Goal: Find specific page/section: Find specific page/section

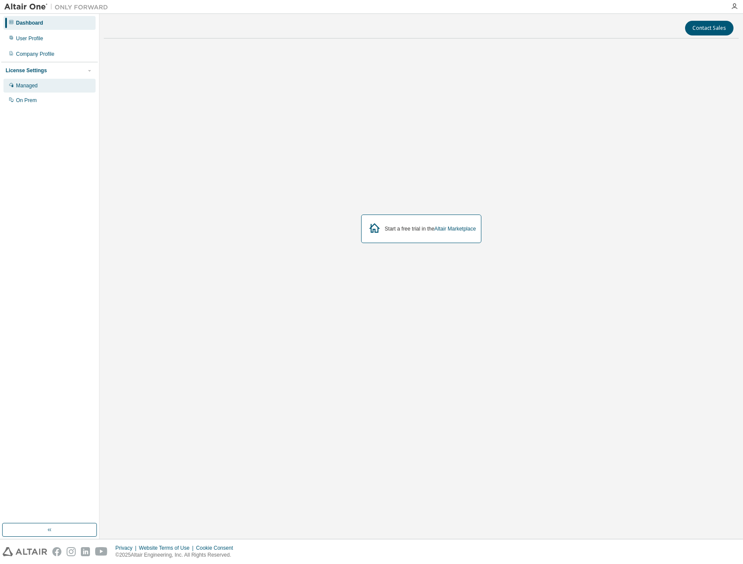
click at [39, 80] on div "Managed" at bounding box center [49, 86] width 92 height 14
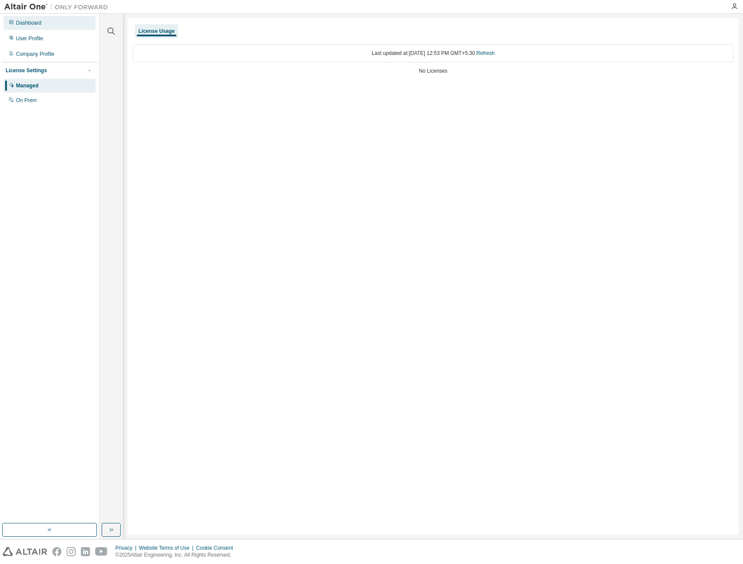
click at [26, 20] on div "Dashboard" at bounding box center [29, 22] width 26 height 7
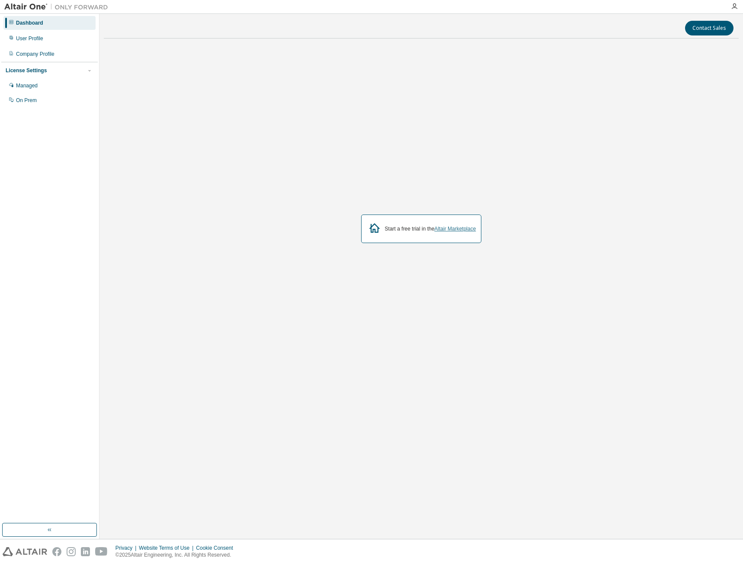
click at [444, 227] on link "Altair Marketplace" at bounding box center [455, 229] width 42 height 6
